Goal: Navigation & Orientation: Find specific page/section

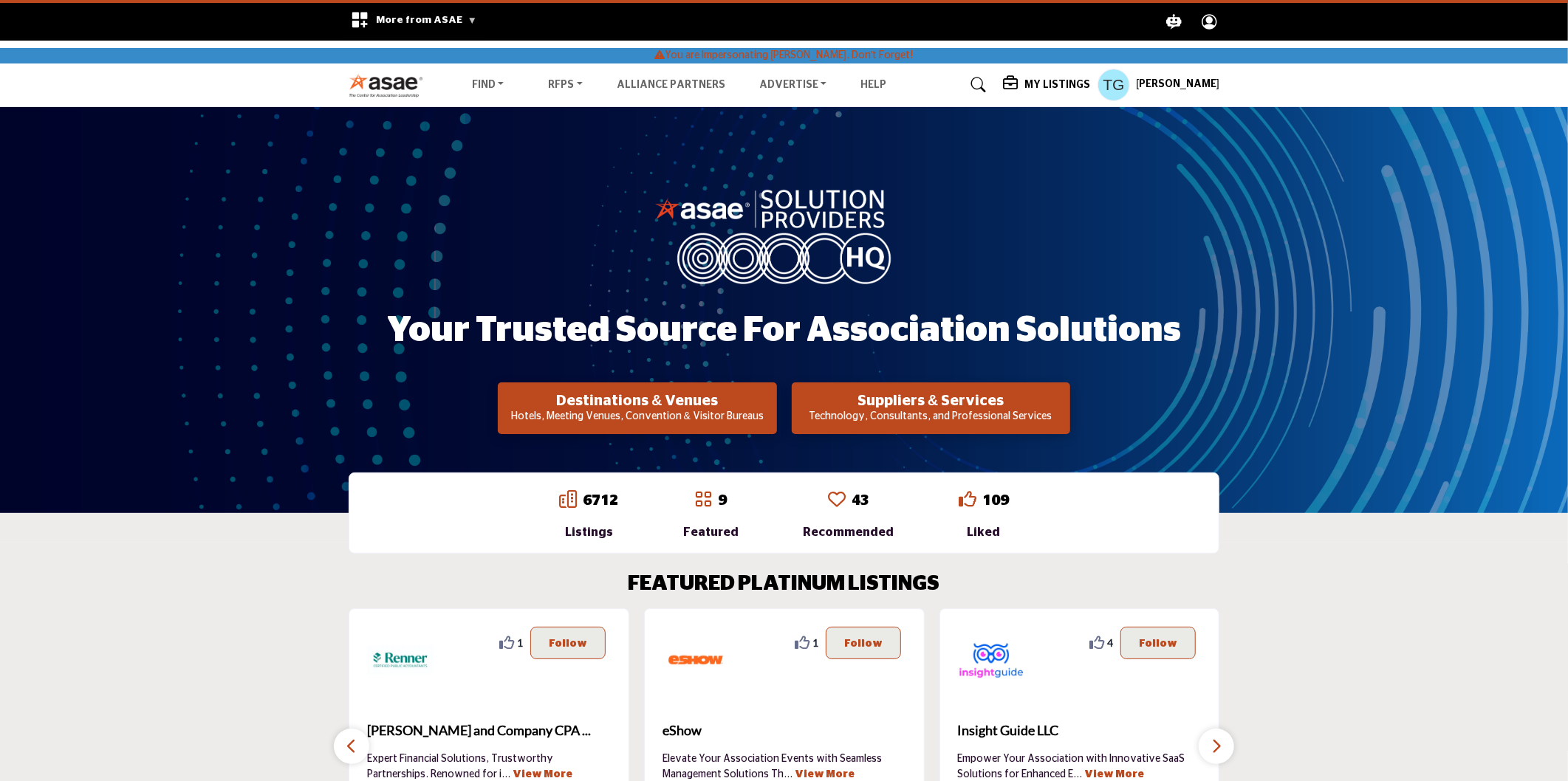
click at [1406, 329] on div "Your Trusted Source for Association Solutions Destinations & Venues Hotels, Mee…" at bounding box center [784, 310] width 1568 height 406
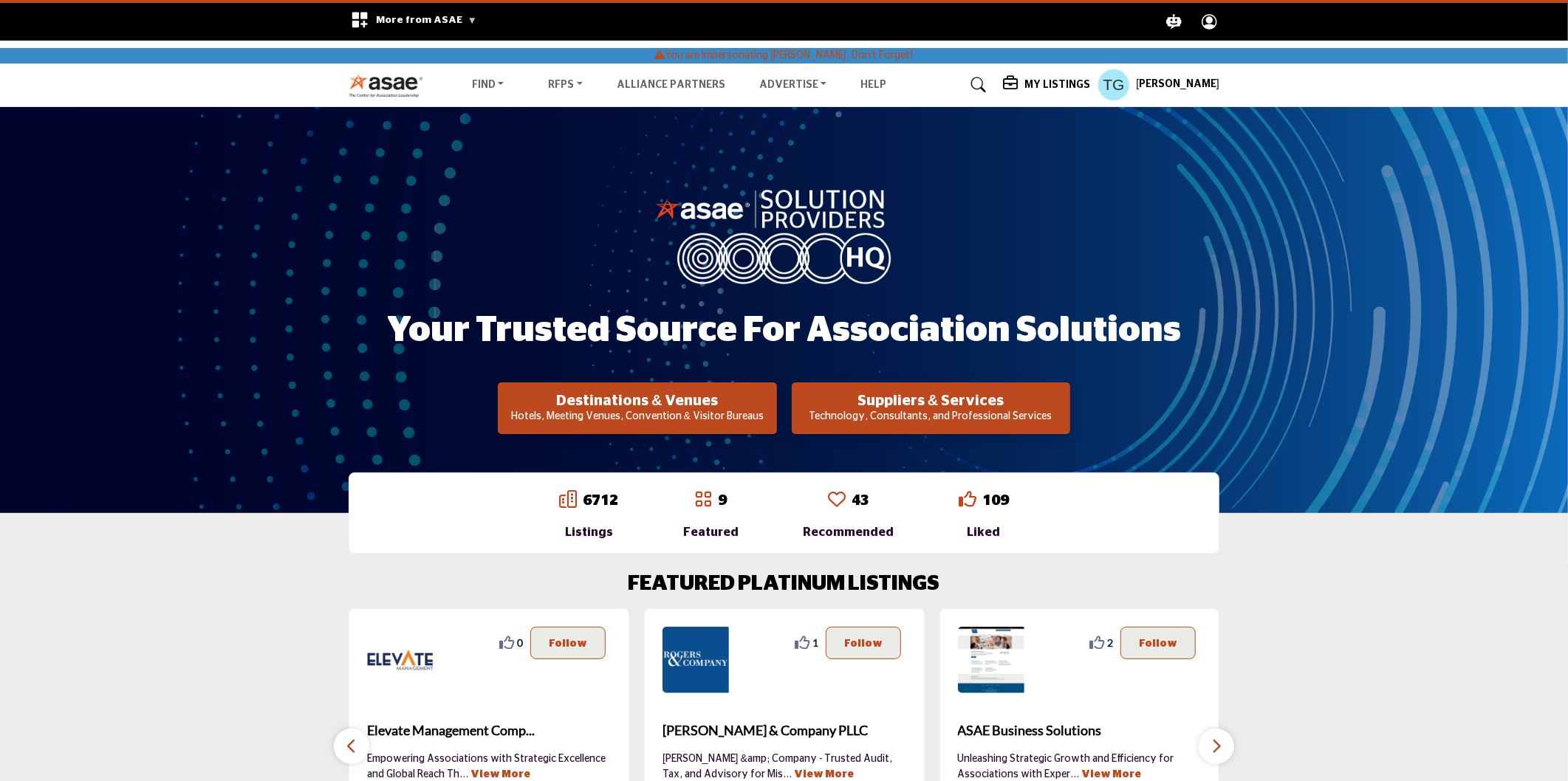
click at [1117, 90] on profile-featured-27a79933-c448-43fe-a611-cd8da41a3361 "Show hide supplier dropdown" at bounding box center [1114, 84] width 33 height 33
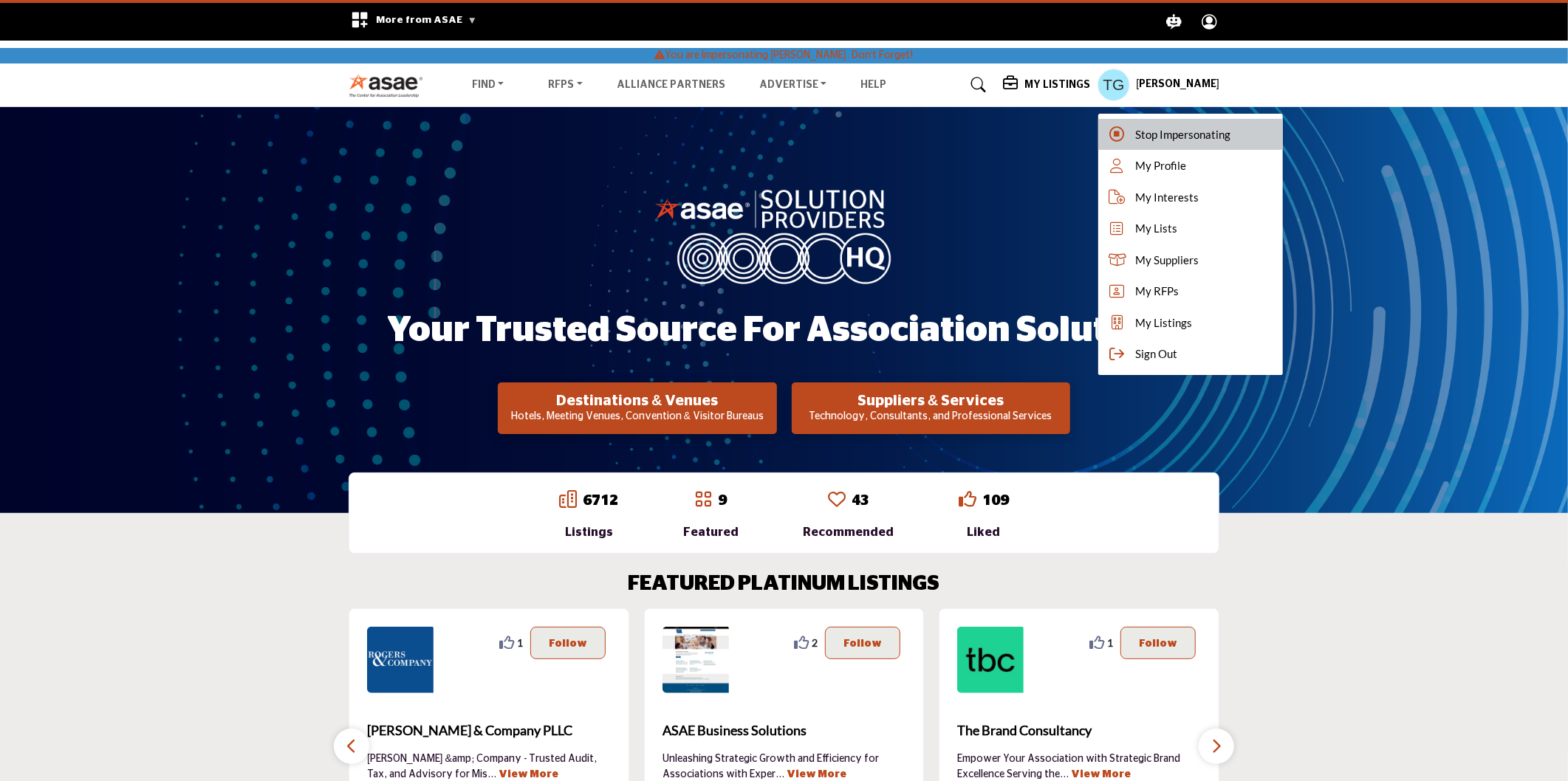
click at [1156, 130] on span "Stop Impersonating" at bounding box center [1183, 135] width 96 height 17
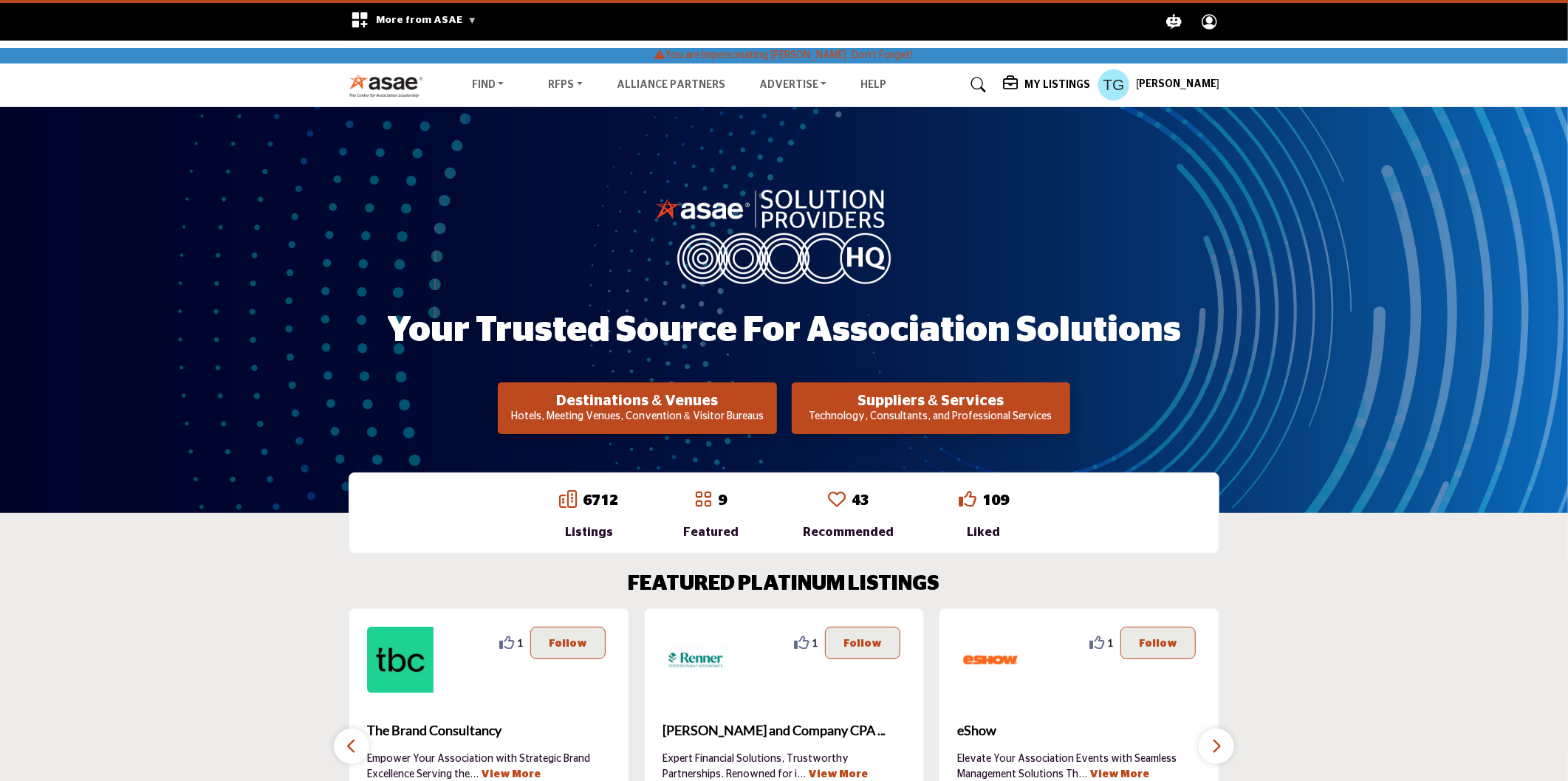
click at [1118, 86] on profile-featured-27a79933-c448-43fe-a611-cd8da41a3361 "Show hide supplier dropdown" at bounding box center [1114, 84] width 33 height 33
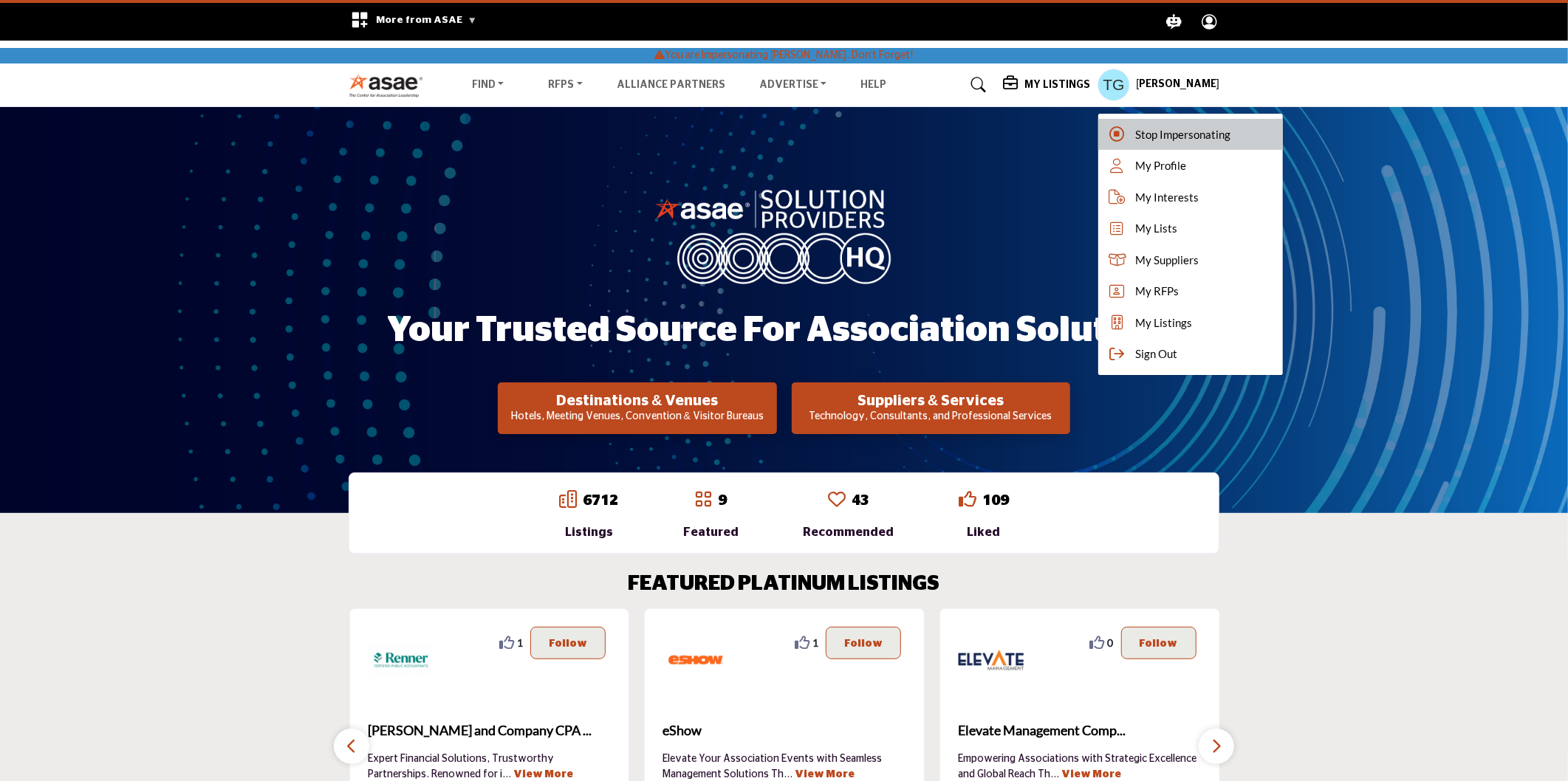
click at [1153, 142] on span "Stop Impersonating" at bounding box center [1183, 135] width 96 height 17
